Goal: Information Seeking & Learning: Learn about a topic

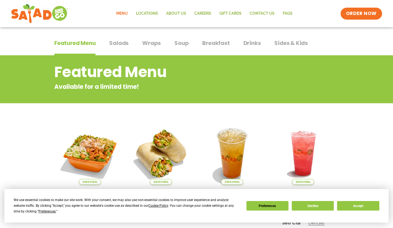
scroll to position [29, 0]
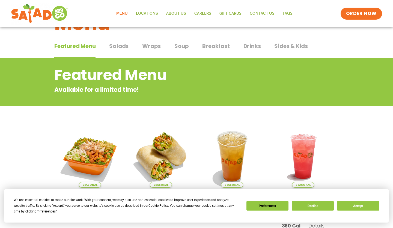
click at [120, 46] on span "Salads" at bounding box center [118, 46] width 19 height 8
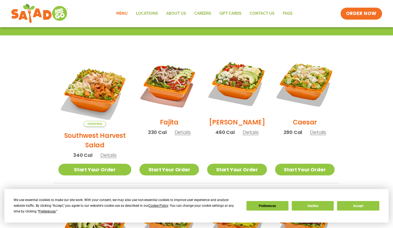
scroll to position [128, 0]
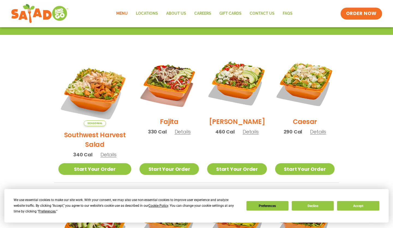
click at [356, 207] on button "Accept" at bounding box center [358, 206] width 42 height 10
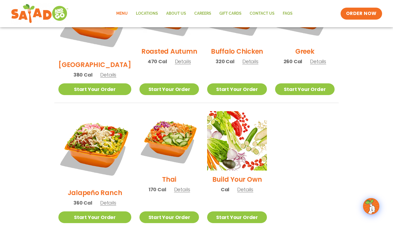
scroll to position [341, 0]
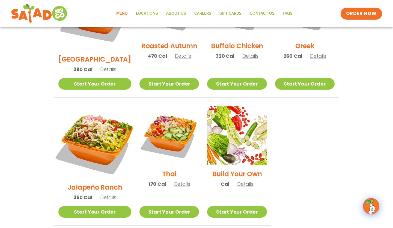
click at [87, 123] on img at bounding box center [94, 142] width 85 height 85
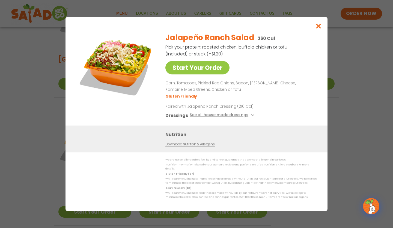
click at [319, 28] on icon "Close modal" at bounding box center [318, 26] width 7 height 6
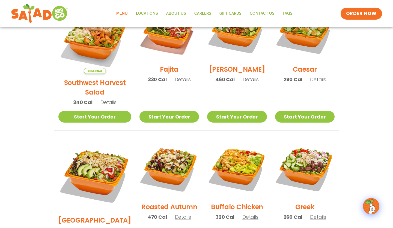
scroll to position [179, 0]
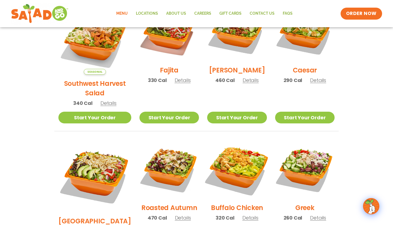
click at [244, 164] on img at bounding box center [237, 170] width 70 height 70
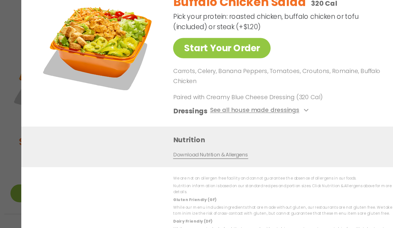
scroll to position [149, 0]
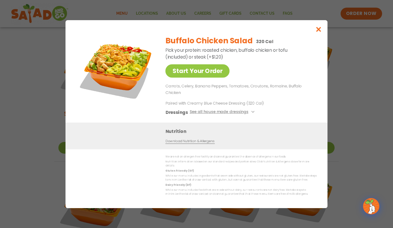
click at [320, 32] on icon "Close modal" at bounding box center [318, 29] width 7 height 6
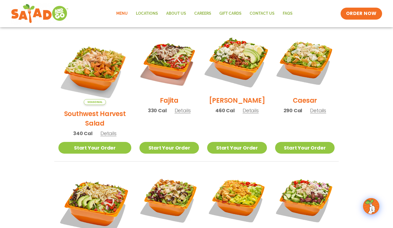
click at [240, 61] on img at bounding box center [237, 62] width 70 height 70
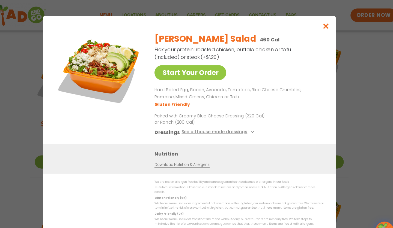
scroll to position [141, 0]
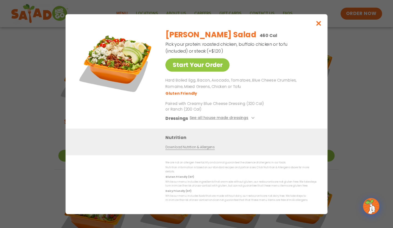
click at [322, 23] on icon "Close modal" at bounding box center [318, 23] width 7 height 6
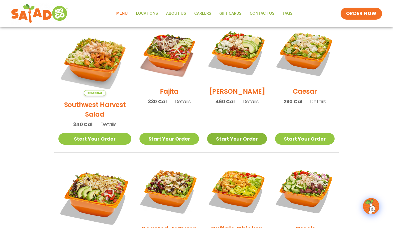
scroll to position [159, 0]
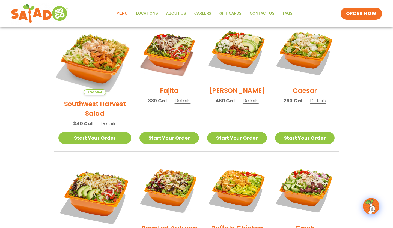
click at [94, 56] on img at bounding box center [94, 58] width 85 height 85
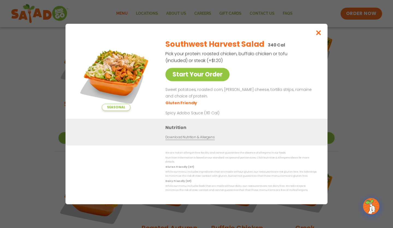
click at [319, 34] on icon "Close modal" at bounding box center [318, 33] width 7 height 6
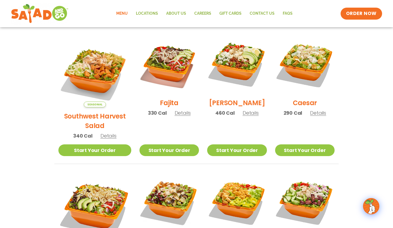
scroll to position [142, 0]
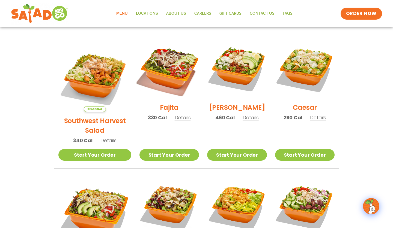
click at [161, 82] on img at bounding box center [169, 69] width 70 height 70
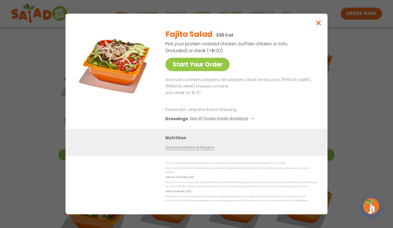
click at [320, 25] on icon "Close modal" at bounding box center [318, 23] width 7 height 6
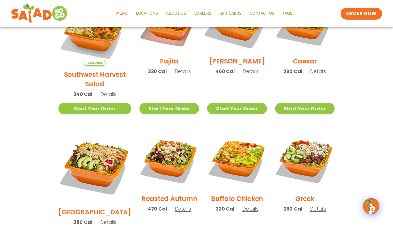
scroll to position [149, 0]
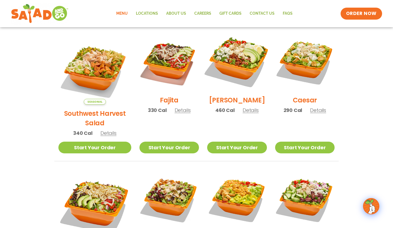
click at [229, 65] on img at bounding box center [237, 62] width 70 height 70
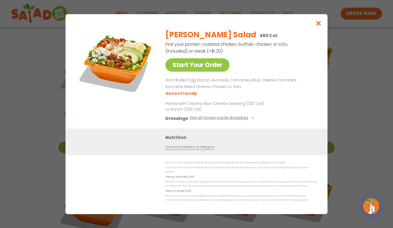
click at [317, 26] on icon "Close modal" at bounding box center [318, 23] width 7 height 6
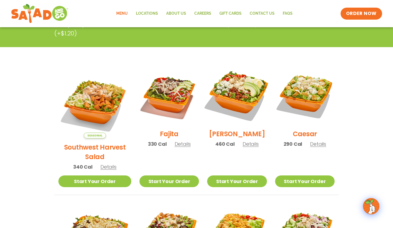
scroll to position [117, 0]
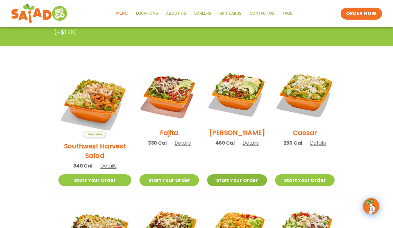
click at [229, 175] on link "Start Your Order" at bounding box center [236, 181] width 59 height 12
